Goal: Navigation & Orientation: Find specific page/section

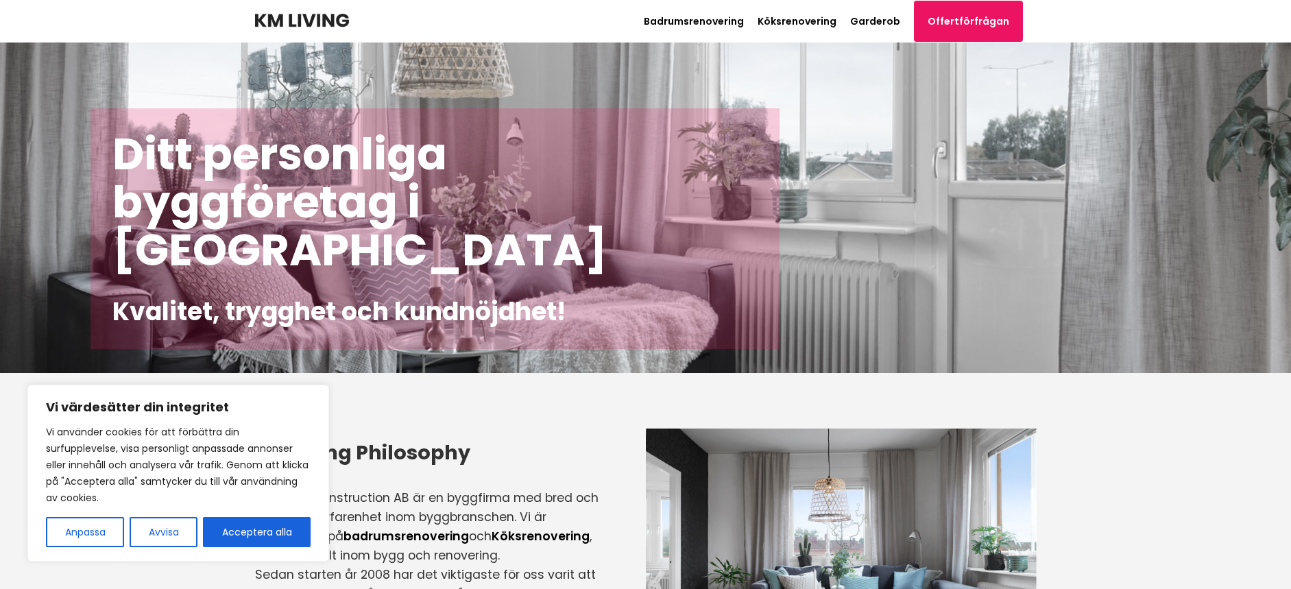
click at [286, 526] on button "Acceptera alla" at bounding box center [257, 532] width 108 height 30
checkbox input "true"
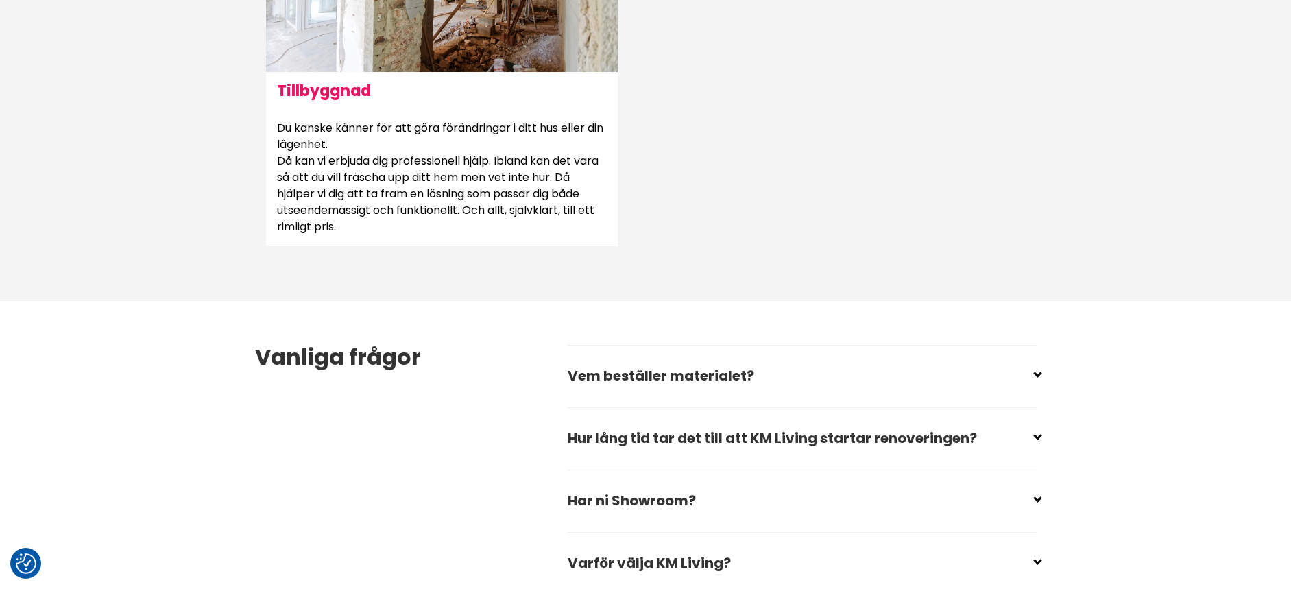
scroll to position [1785, 0]
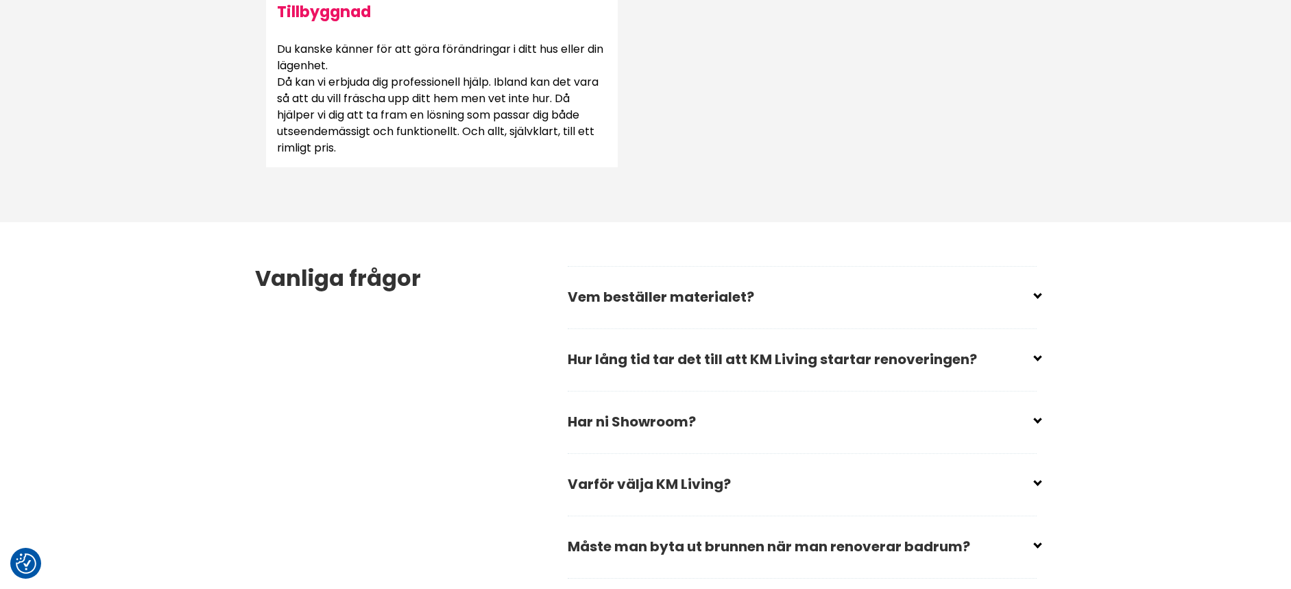
click at [1036, 293] on input "checkbox" at bounding box center [804, 291] width 469 height 21
checkbox input "false"
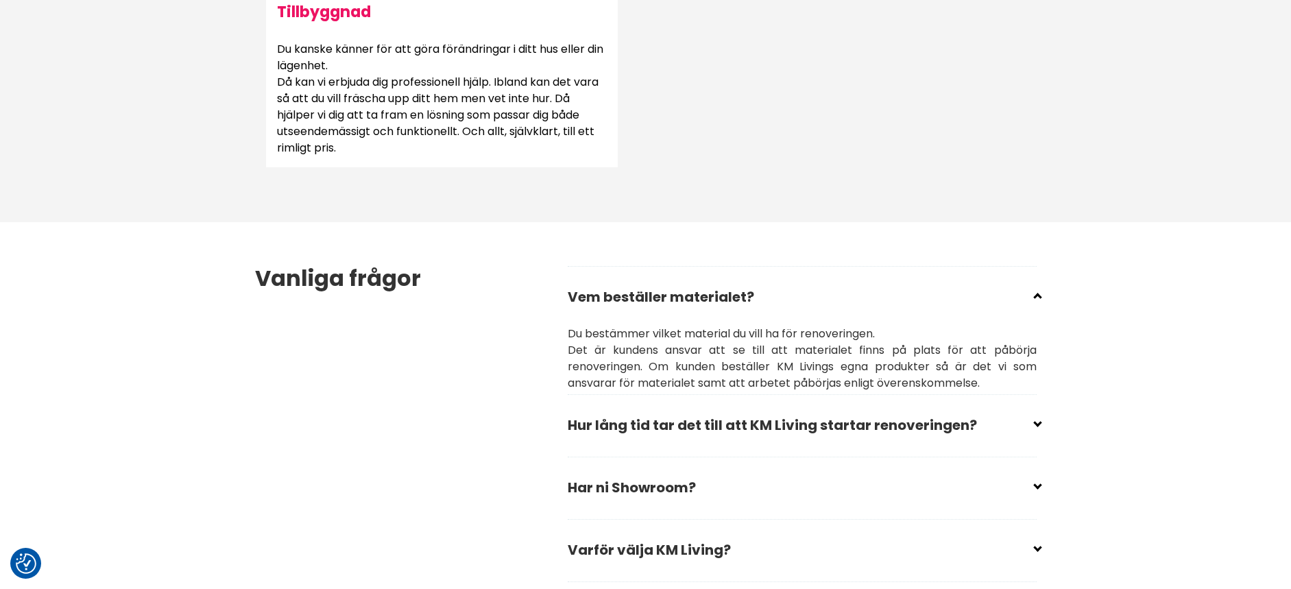
click at [1038, 423] on input "checkbox" at bounding box center [804, 419] width 469 height 21
checkbox input "false"
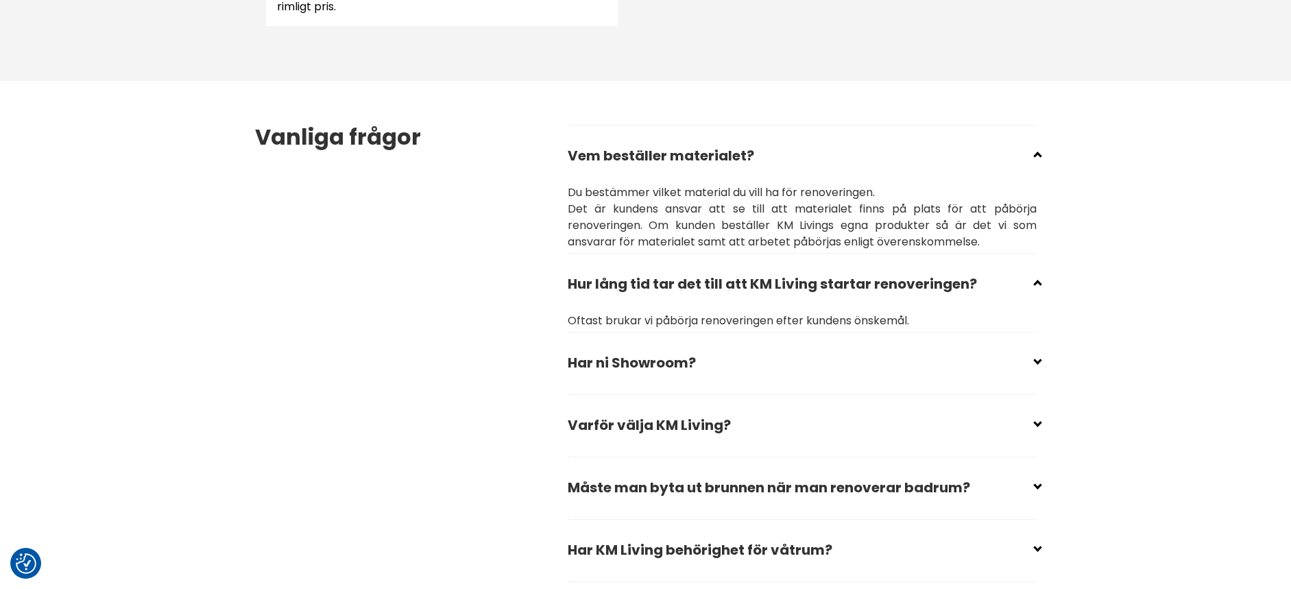
scroll to position [1958, 0]
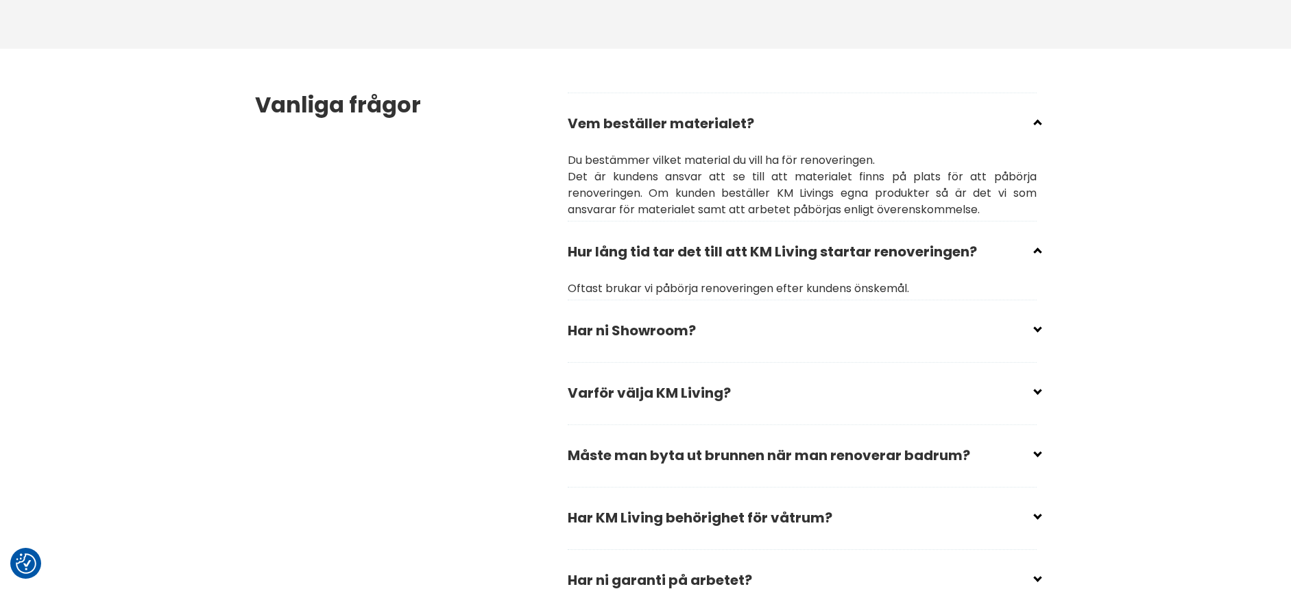
click at [1034, 327] on input "checkbox" at bounding box center [804, 325] width 469 height 21
checkbox input "false"
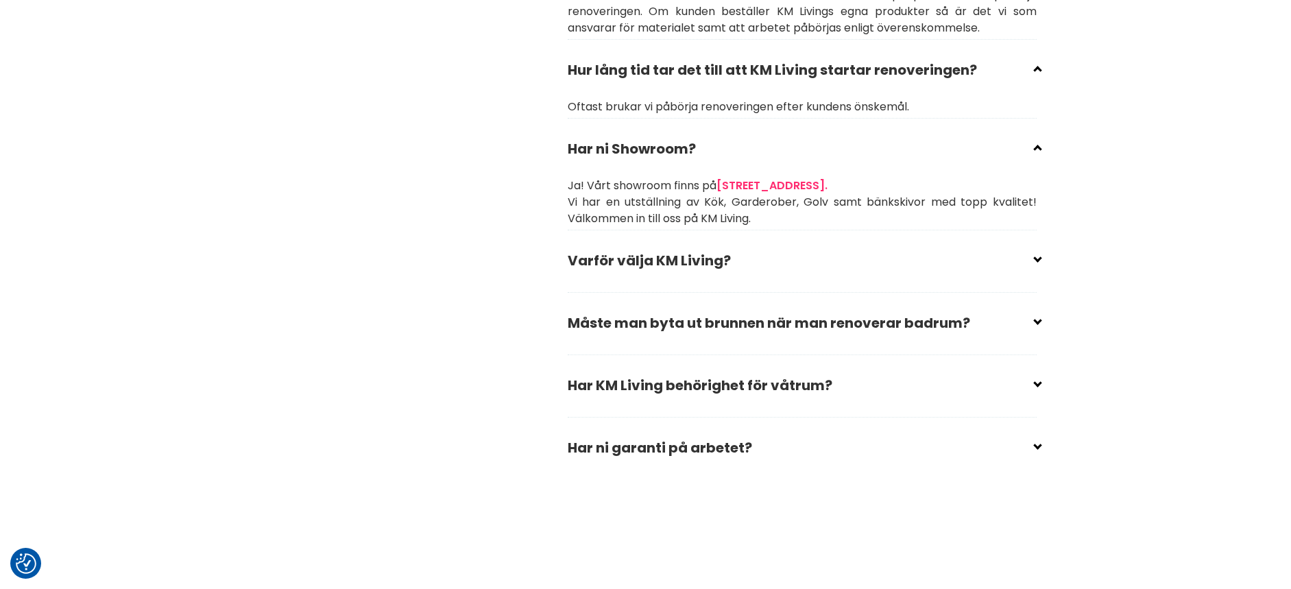
scroll to position [2153, 0]
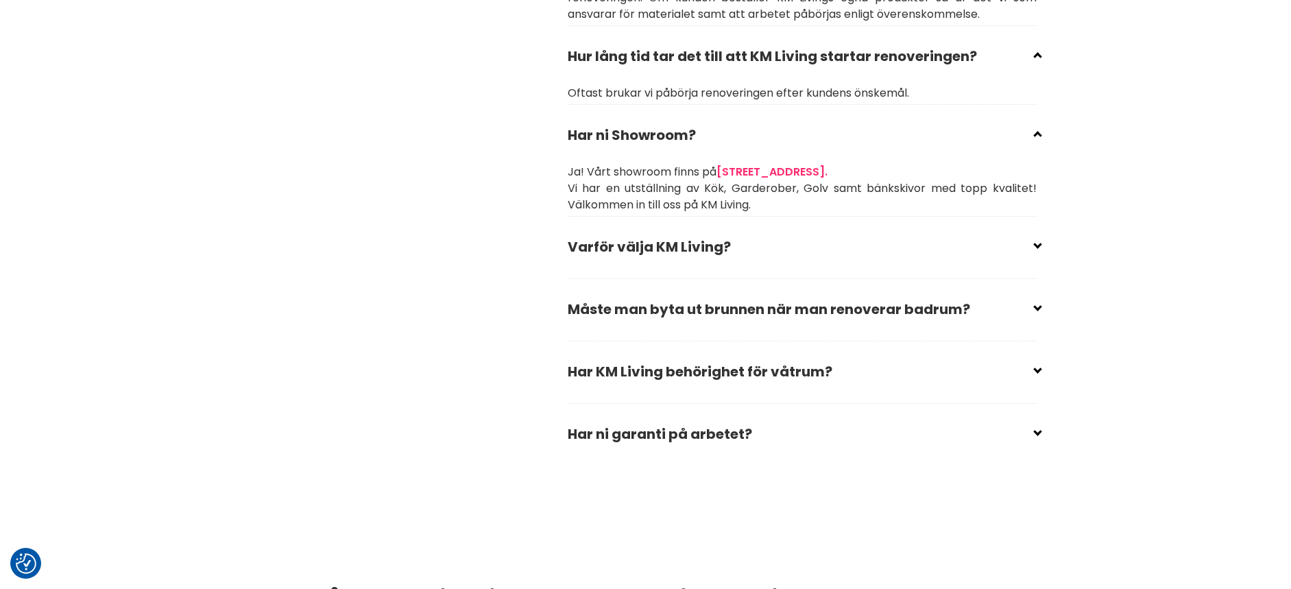
click at [1035, 246] on input "checkbox" at bounding box center [804, 241] width 469 height 21
checkbox input "false"
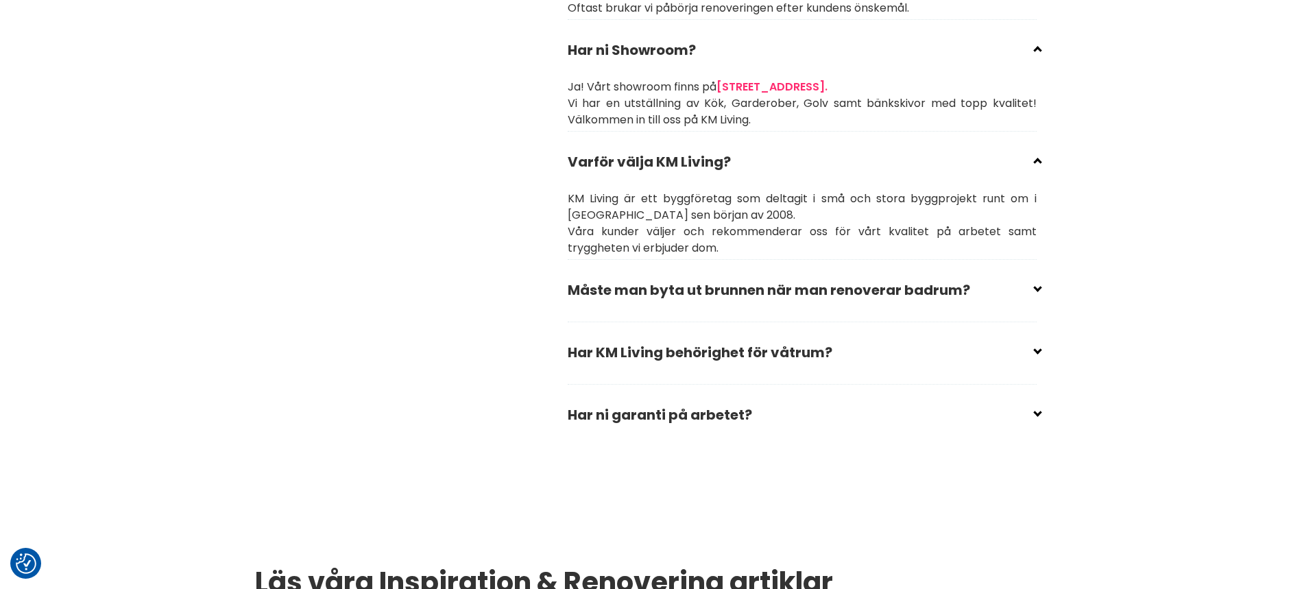
scroll to position [2260, 0]
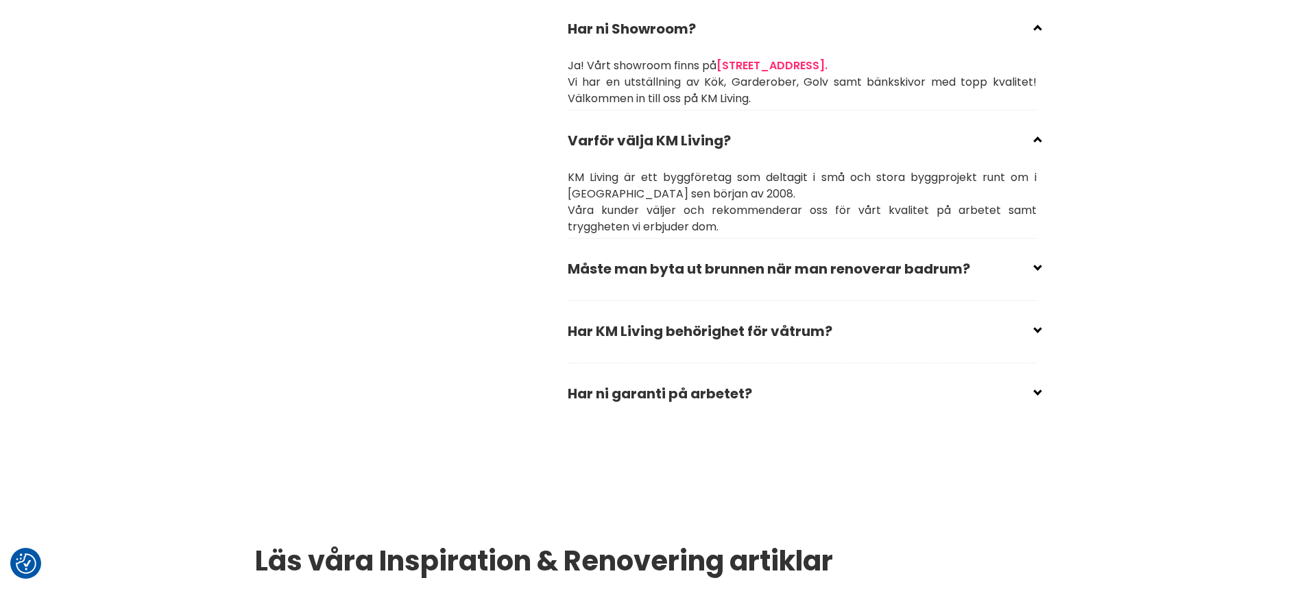
click at [1036, 330] on input "checkbox" at bounding box center [804, 325] width 469 height 21
checkbox input "false"
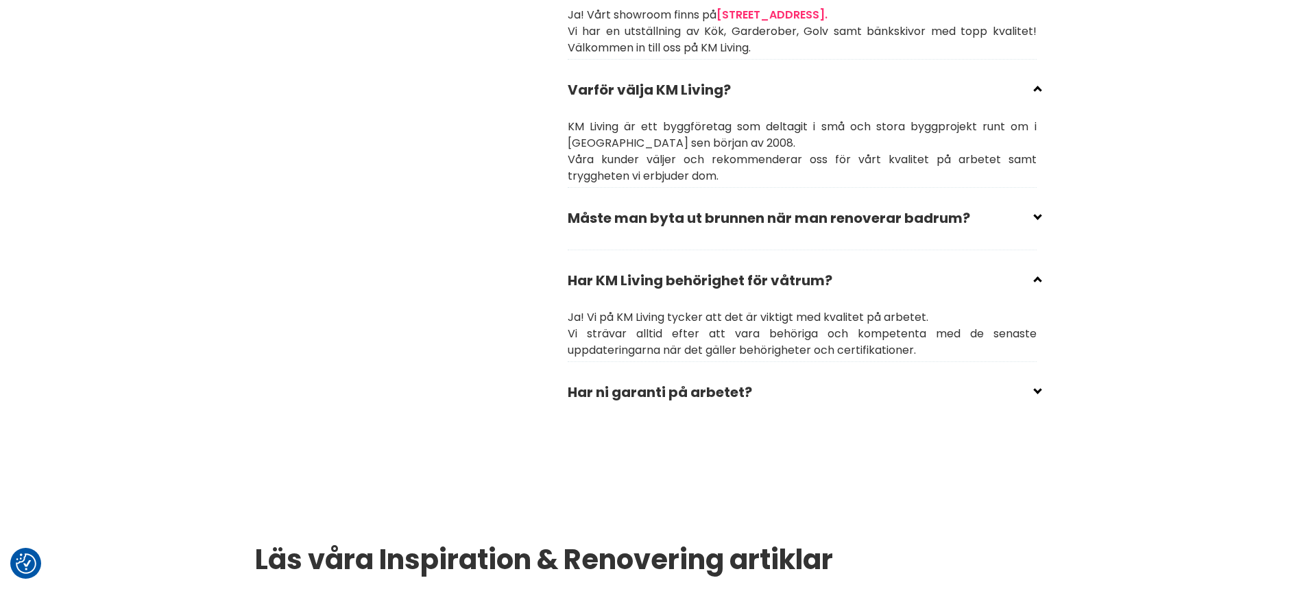
scroll to position [2350, 0]
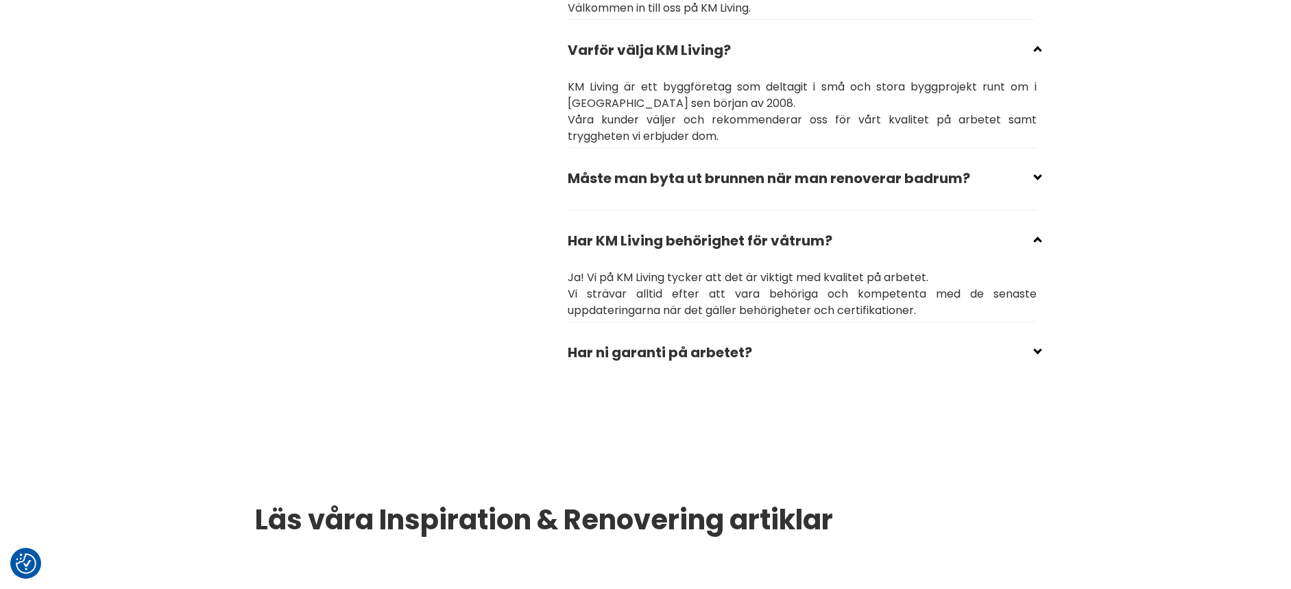
click at [1035, 352] on input "checkbox" at bounding box center [804, 347] width 469 height 21
checkbox input "false"
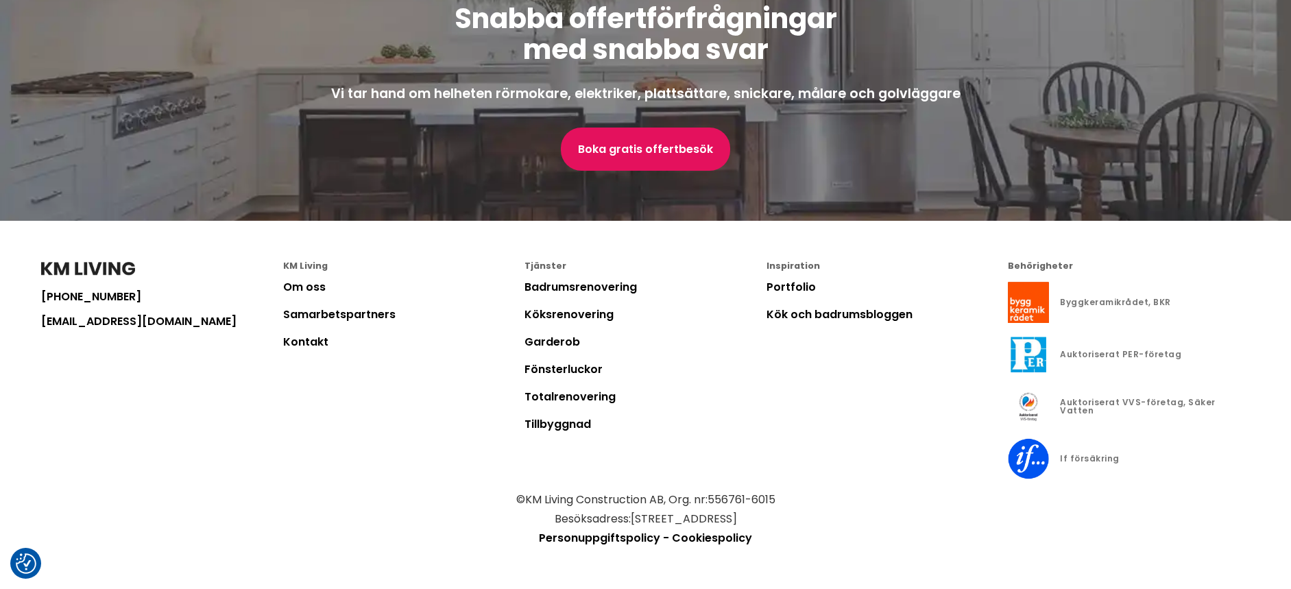
scroll to position [4000, 0]
click at [302, 284] on link "Om oss" at bounding box center [304, 287] width 42 height 16
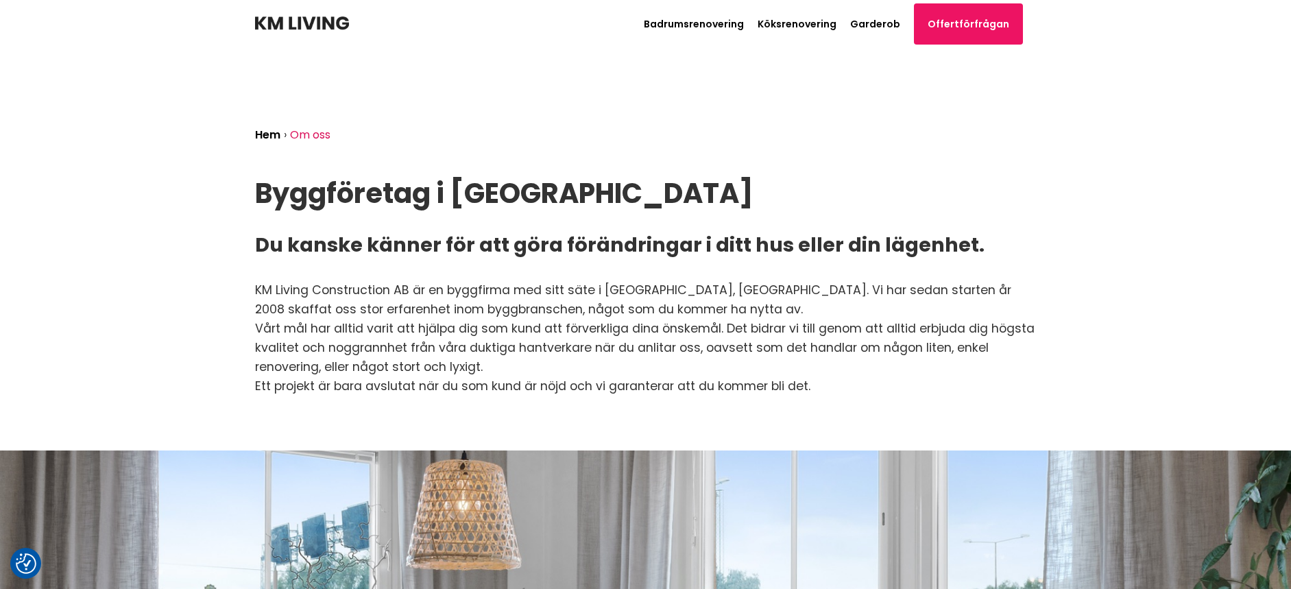
click at [307, 20] on img at bounding box center [302, 23] width 94 height 14
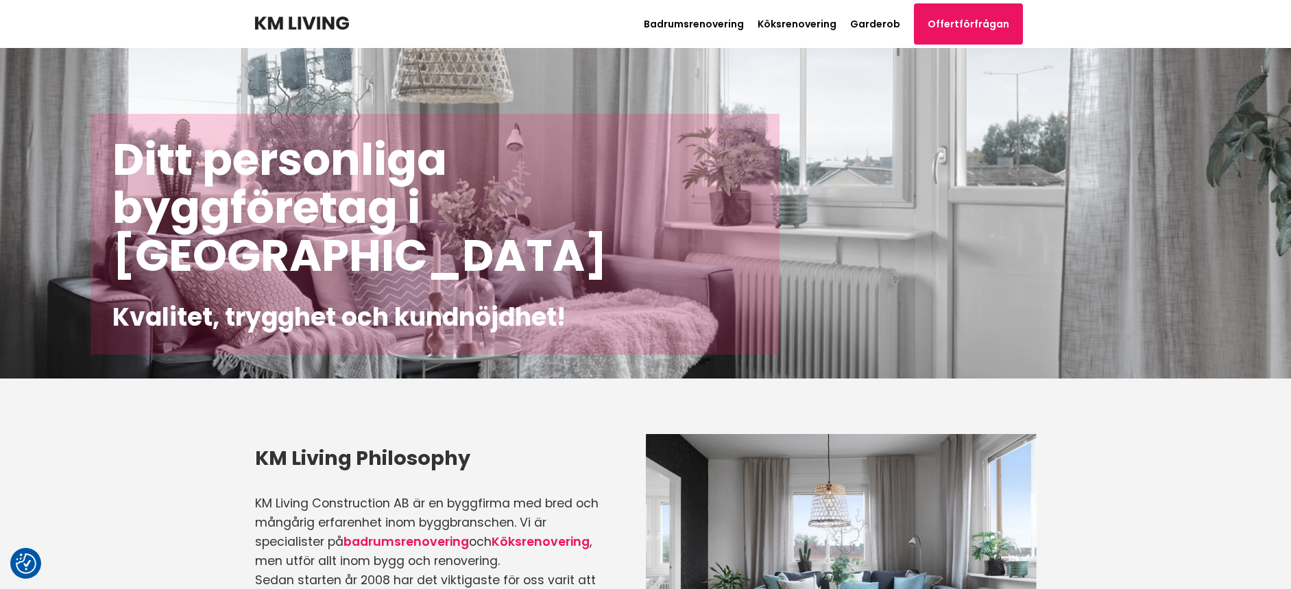
click at [309, 24] on img at bounding box center [302, 23] width 94 height 14
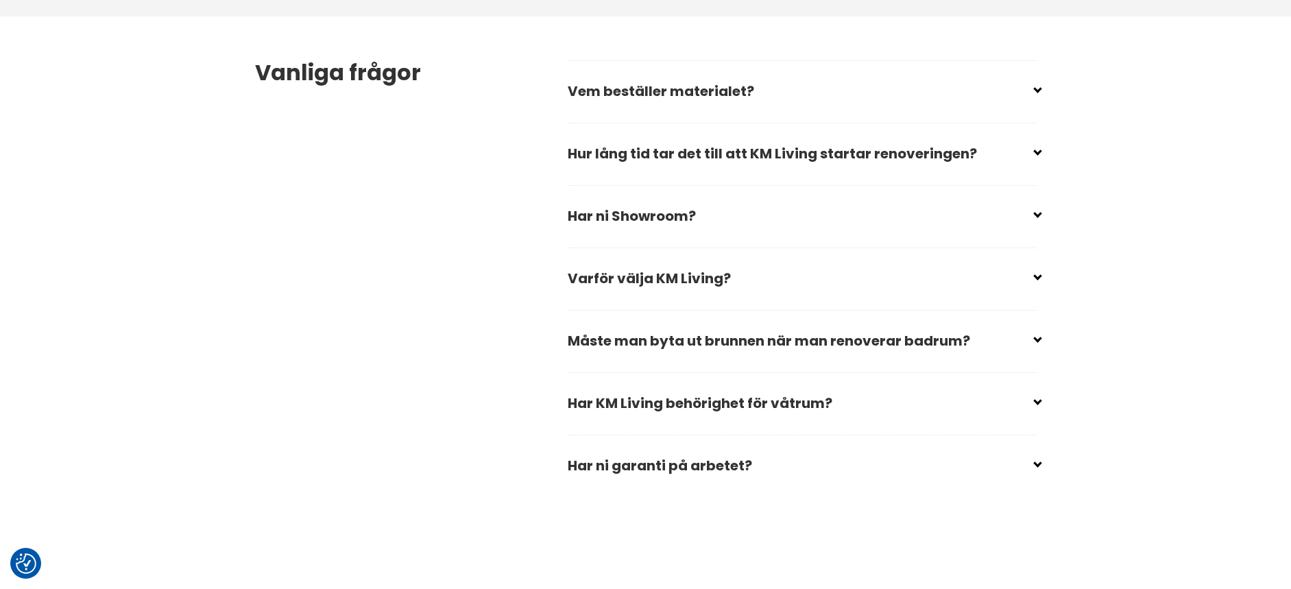
scroll to position [1995, 0]
click at [1037, 87] on input "checkbox" at bounding box center [804, 86] width 469 height 21
checkbox input "false"
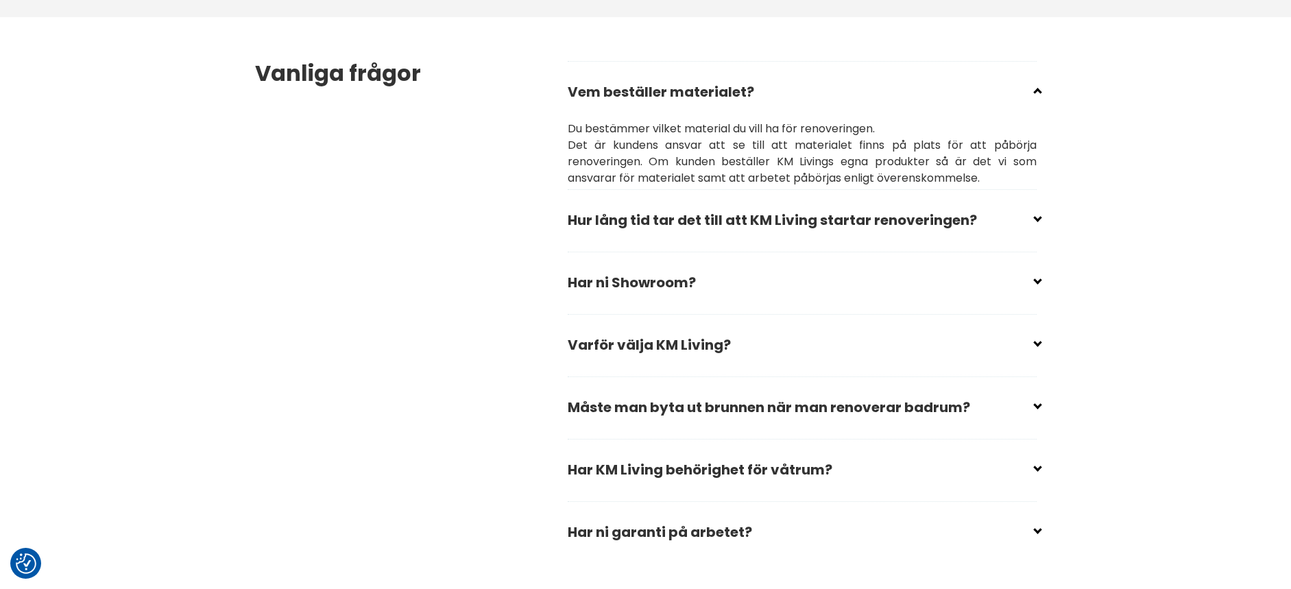
click at [1036, 278] on input "checkbox" at bounding box center [804, 277] width 469 height 21
checkbox input "false"
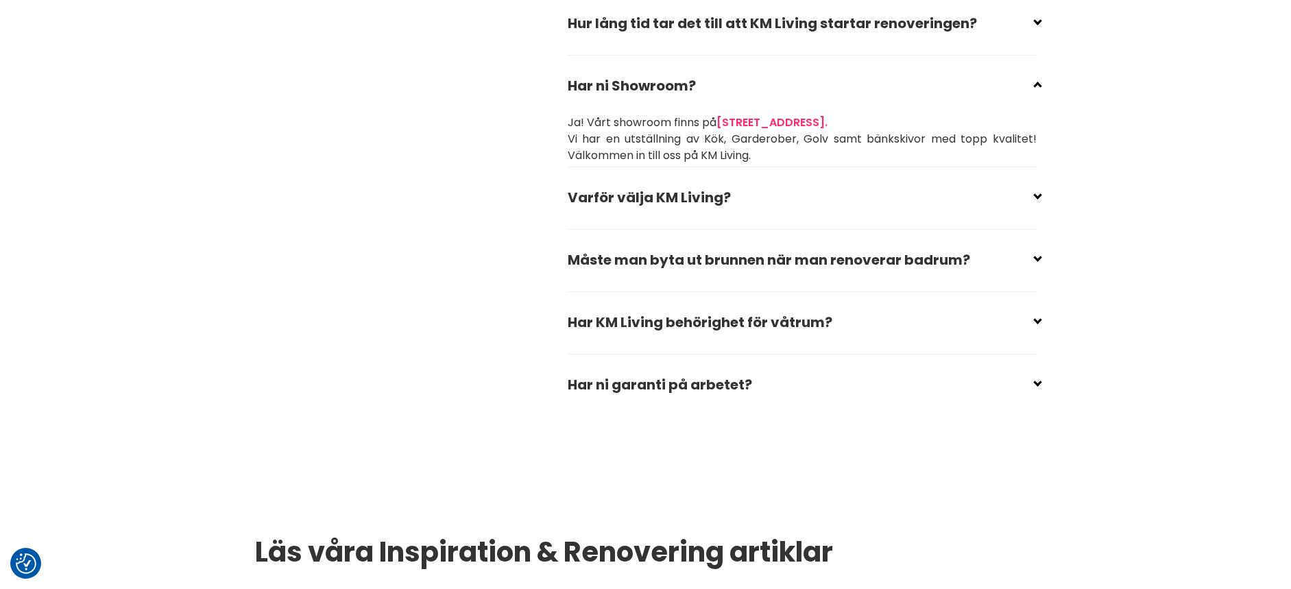
scroll to position [2194, 0]
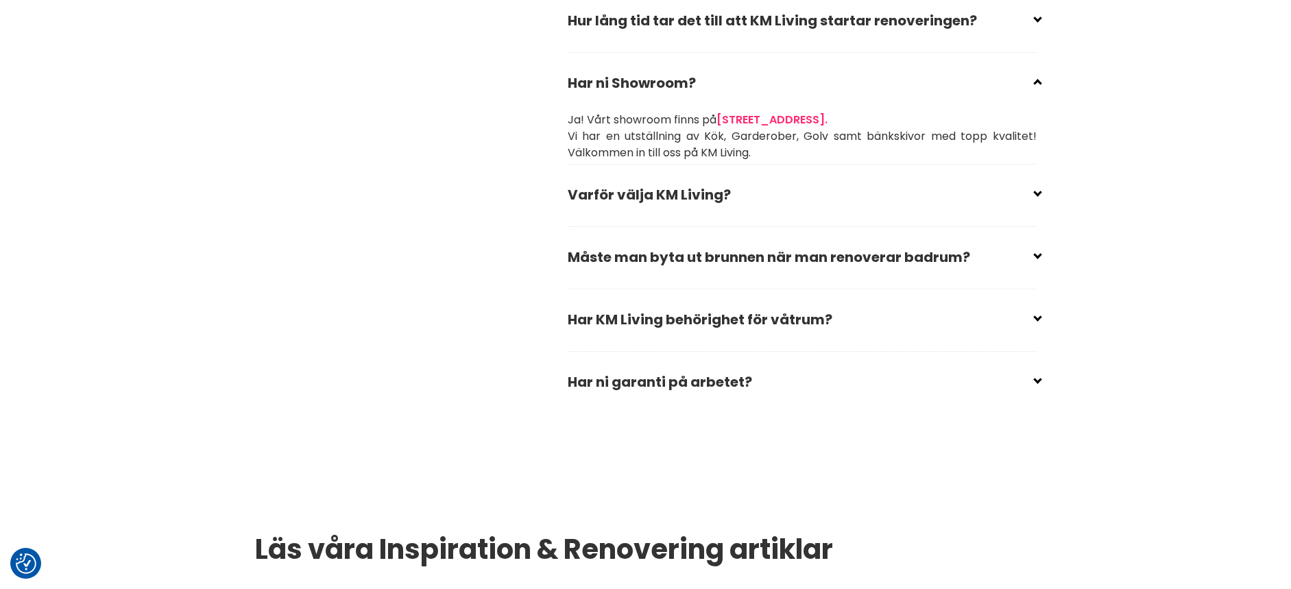
click at [1038, 381] on input "checkbox" at bounding box center [804, 376] width 469 height 21
checkbox input "false"
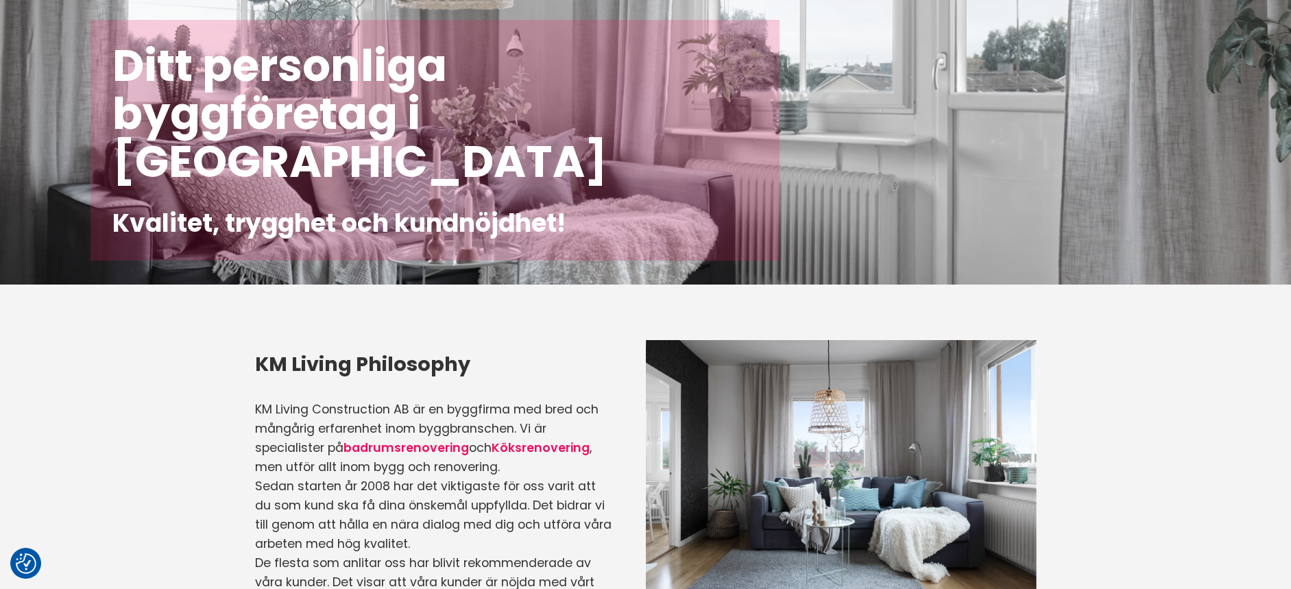
scroll to position [0, 0]
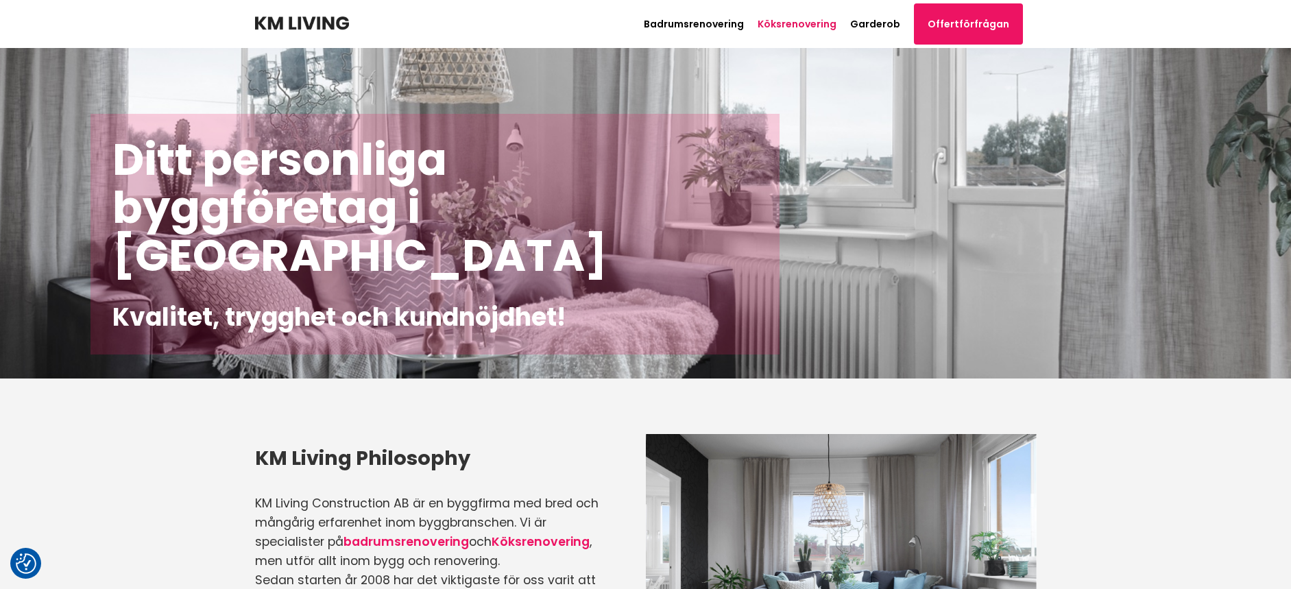
click at [792, 21] on link "Köksrenovering" at bounding box center [796, 24] width 79 height 14
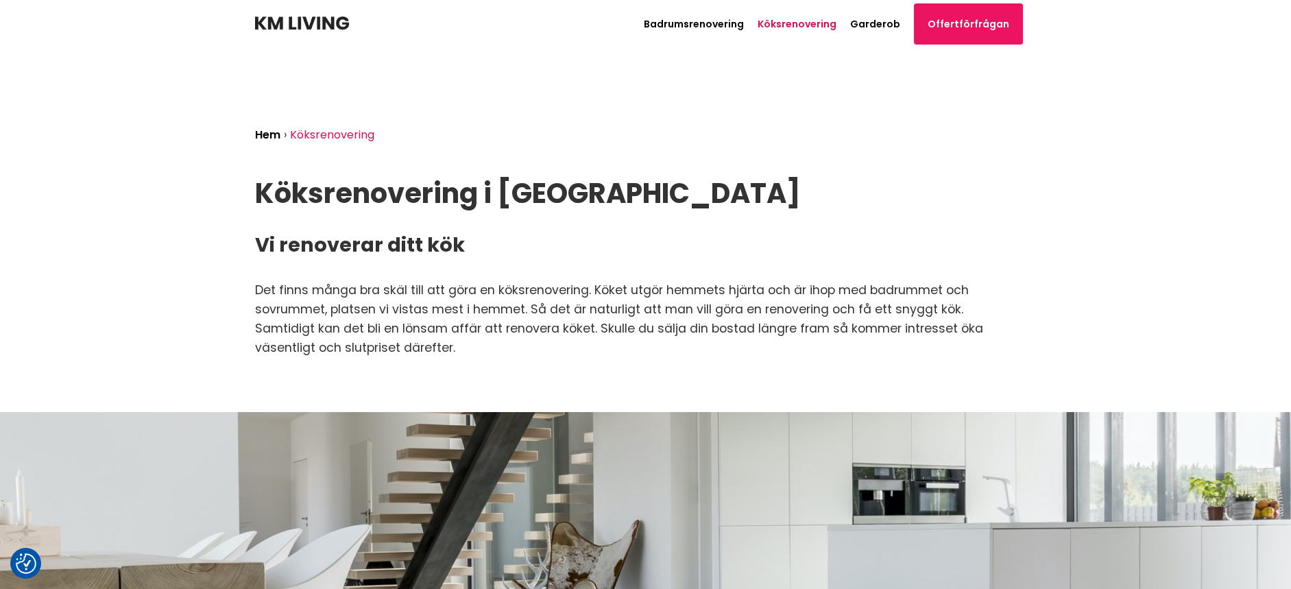
click at [306, 21] on img at bounding box center [302, 23] width 94 height 14
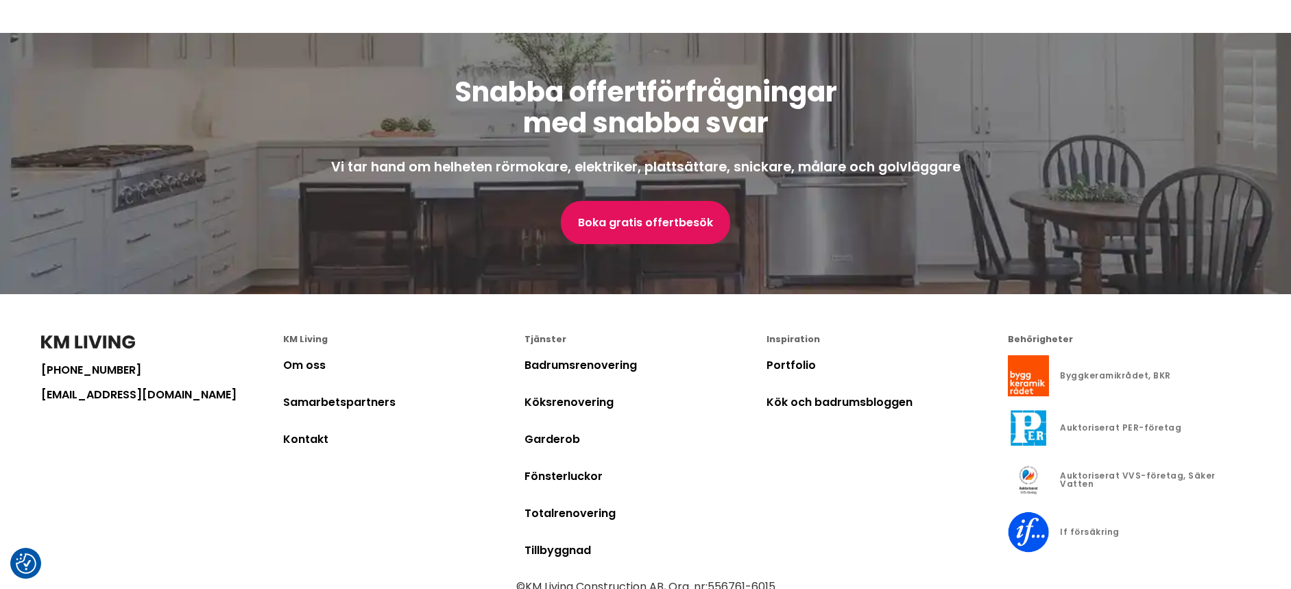
scroll to position [3740, 0]
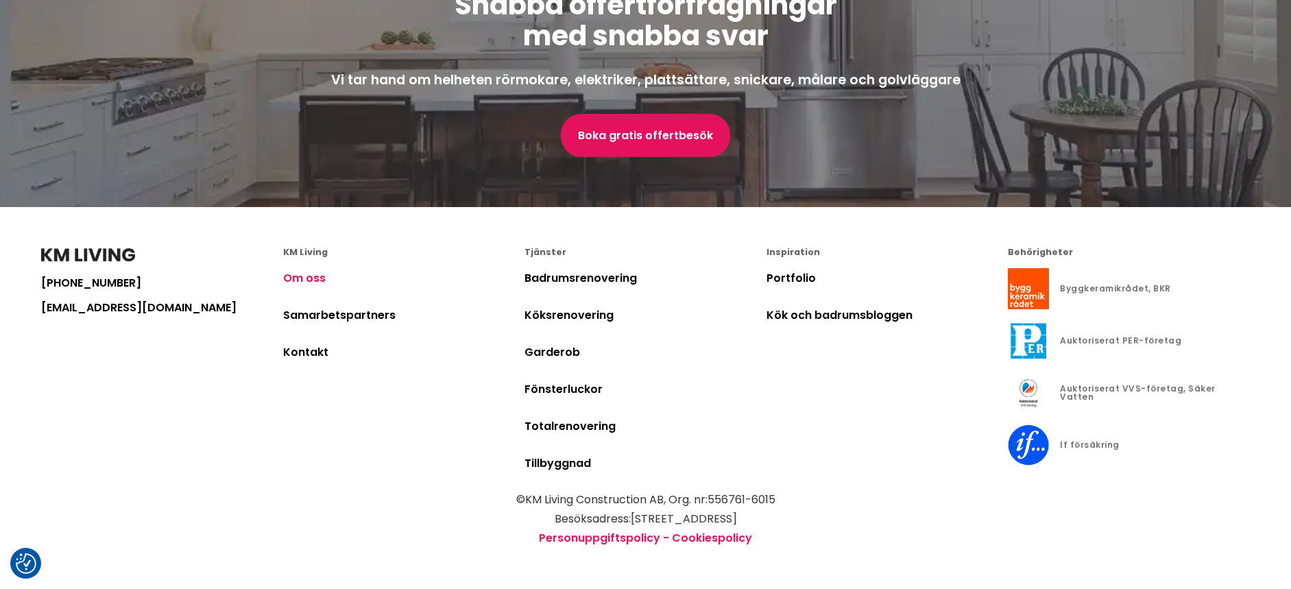
click at [302, 274] on link "Om oss" at bounding box center [304, 278] width 42 height 16
